Goal: Task Accomplishment & Management: Manage account settings

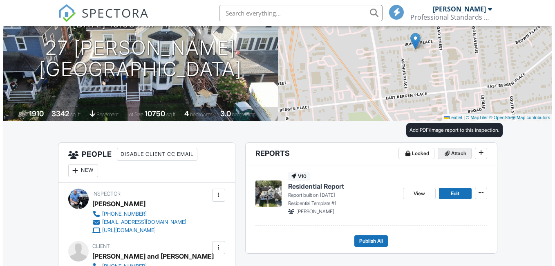
scroll to position [106, 0]
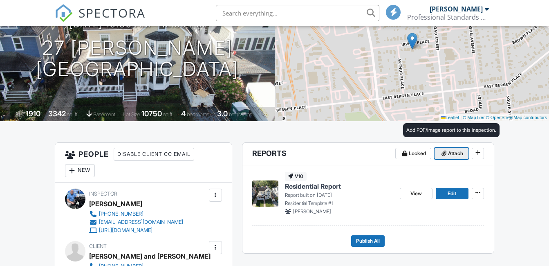
click at [454, 153] on span "Attach" at bounding box center [455, 153] width 15 height 8
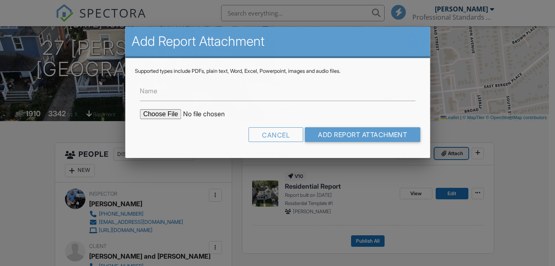
scroll to position [0, 0]
click at [162, 114] on input "file" at bounding box center [209, 114] width 139 height 10
type input "C:\fakepath\NPMA33_Template_27 Irving Pl Red Bank.PDF"
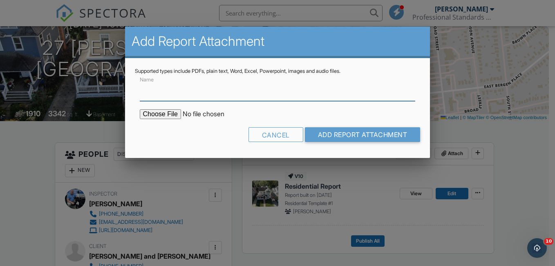
click at [240, 96] on input "Name" at bounding box center [278, 91] width 276 height 20
type input "Termite Inspection NPMA-33"
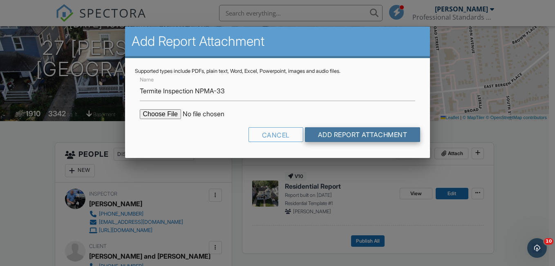
click at [351, 132] on input "Add Report Attachment" at bounding box center [363, 134] width 116 height 15
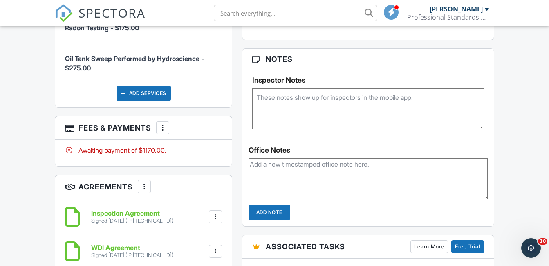
scroll to position [572, 0]
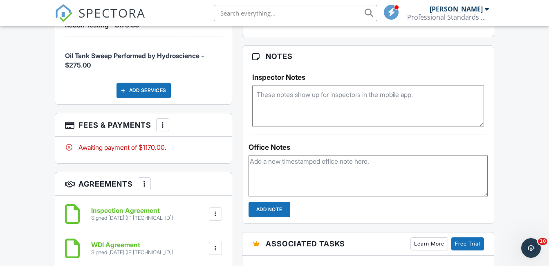
click at [163, 124] on div at bounding box center [163, 125] width 8 height 8
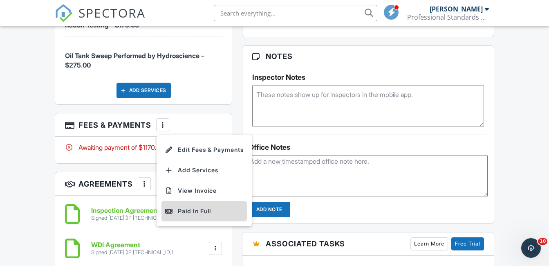
click at [191, 214] on div "Paid In Full" at bounding box center [204, 211] width 79 height 10
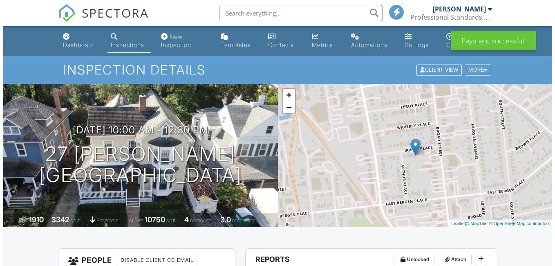
scroll to position [163, 0]
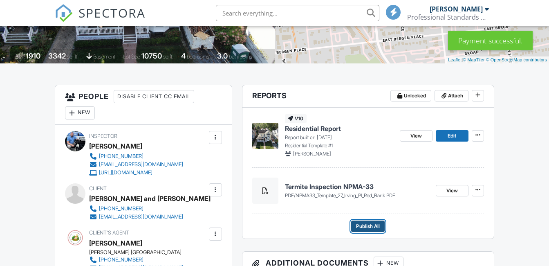
click at [374, 228] on span "Publish All" at bounding box center [368, 226] width 24 height 8
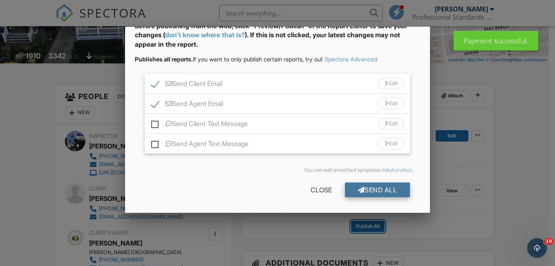
scroll to position [0, 0]
click at [369, 188] on div "Send All" at bounding box center [377, 189] width 65 height 15
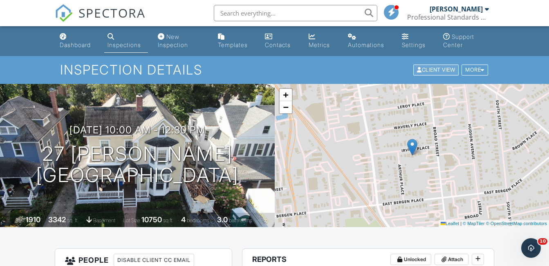
click at [431, 71] on div "Client View" at bounding box center [435, 70] width 45 height 11
